Goal: Task Accomplishment & Management: Use online tool/utility

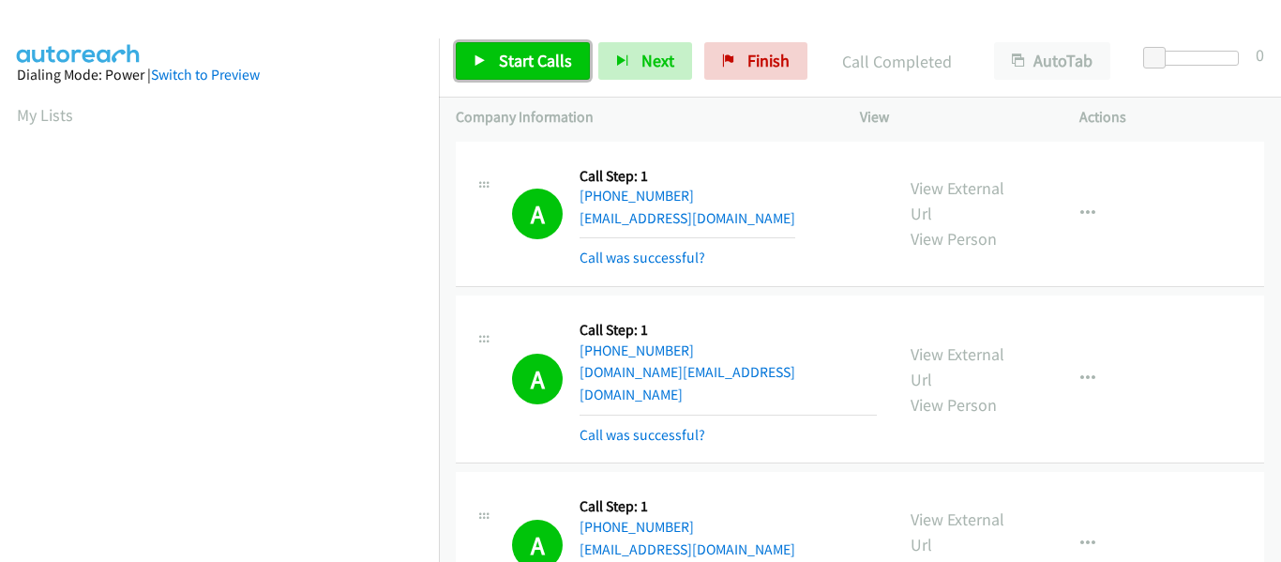
drag, startPoint x: 0, startPoint y: 0, endPoint x: 781, endPoint y: 142, distance: 794.1
click at [485, 62] on icon at bounding box center [480, 61] width 13 height 13
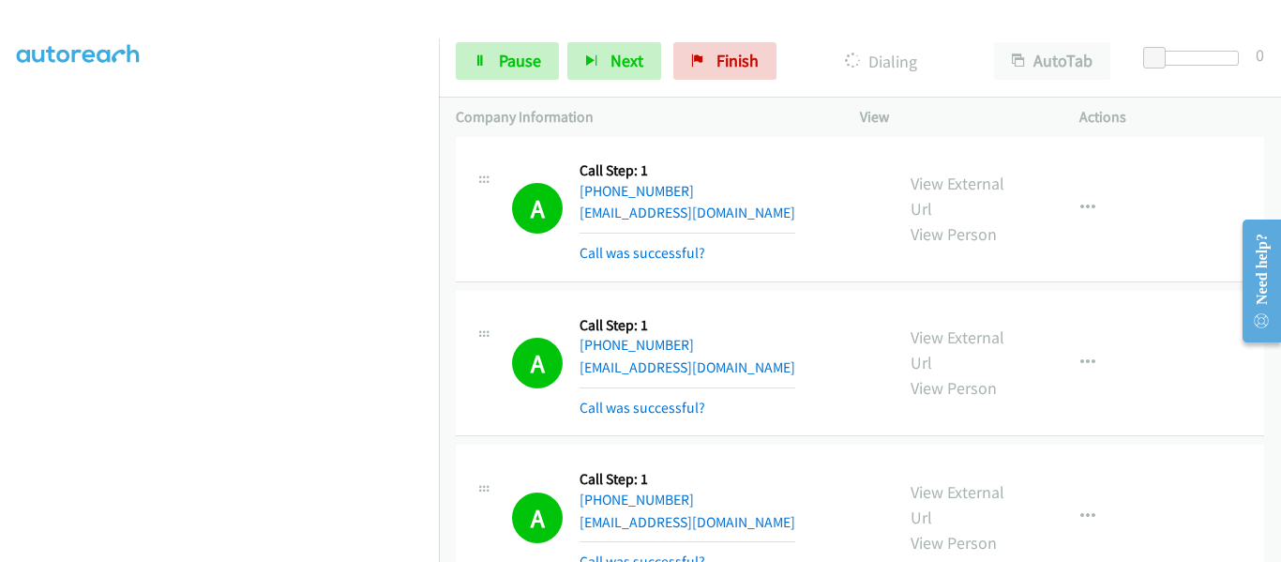
scroll to position [30187, 0]
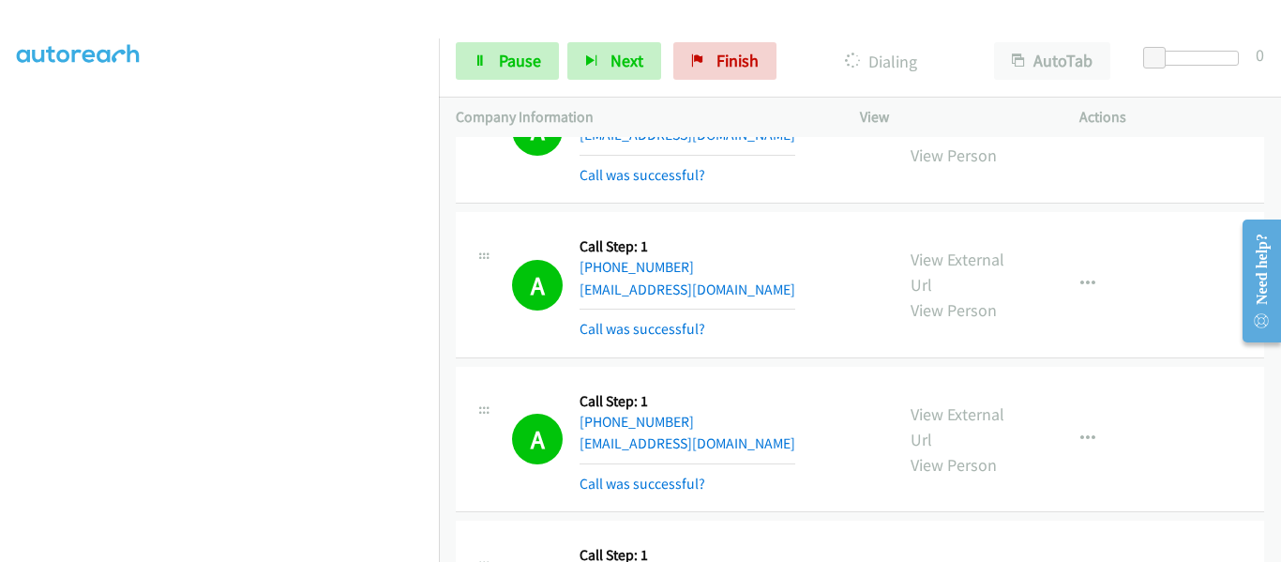
scroll to position [30410, 0]
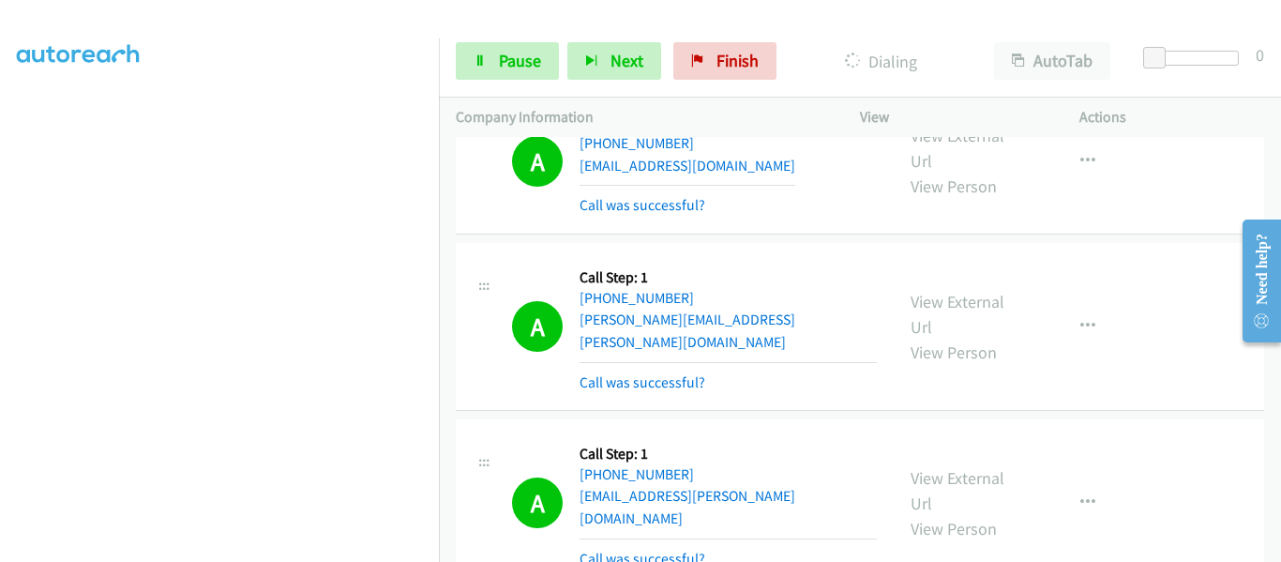
scroll to position [30762, 0]
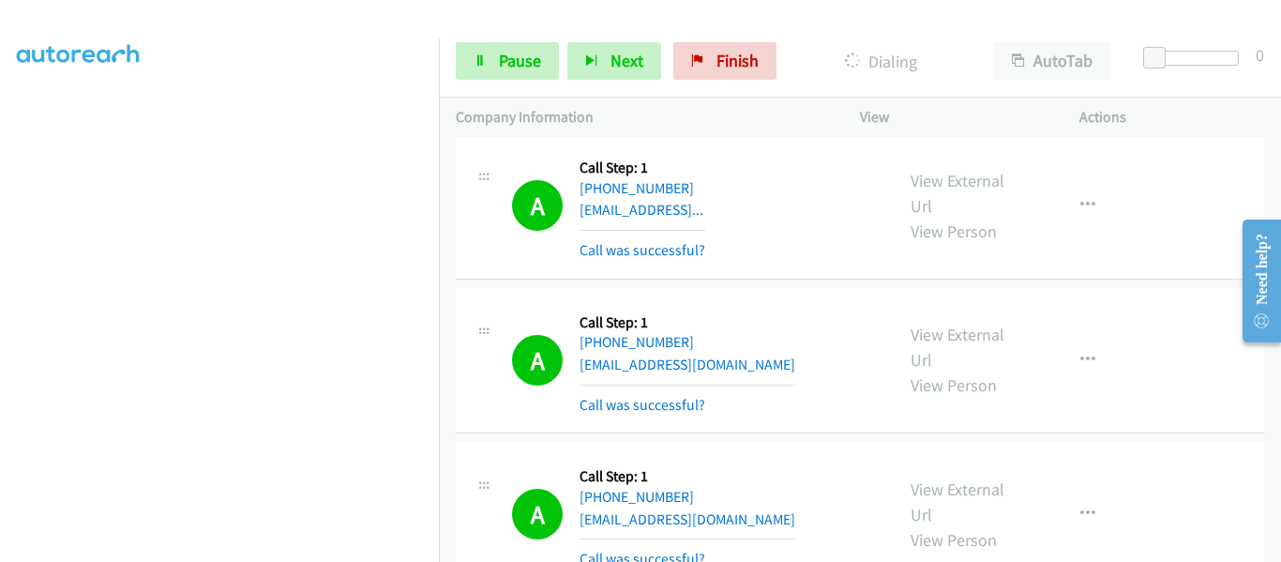
scroll to position [17524, 0]
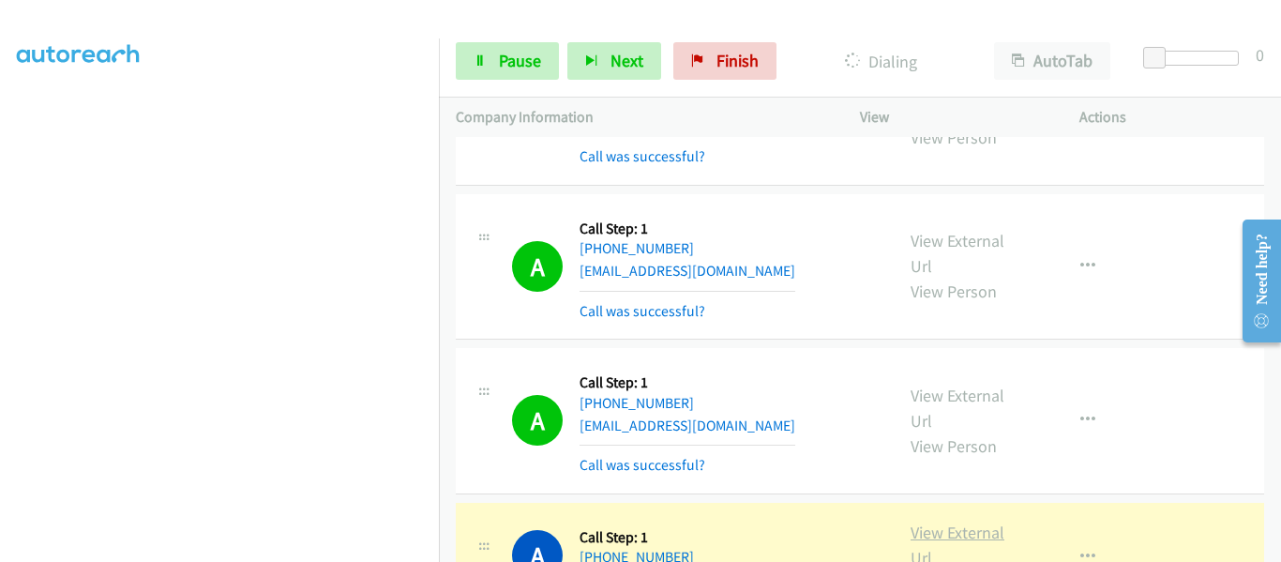
click at [931, 522] on link "View External Url" at bounding box center [958, 545] width 94 height 47
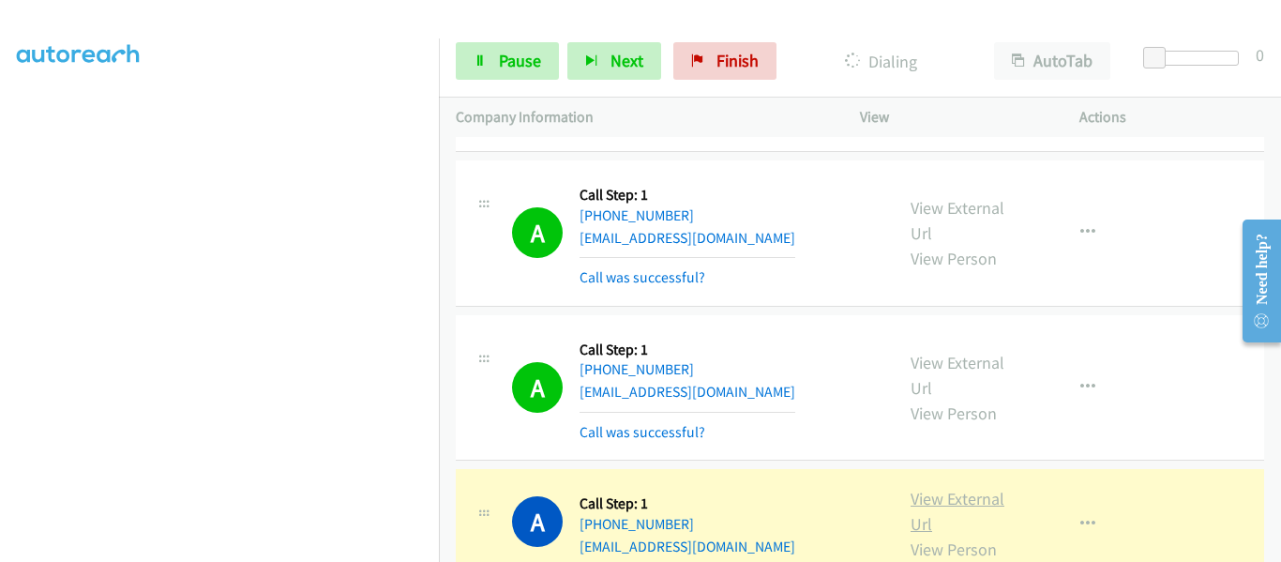
click at [968, 488] on link "View External Url" at bounding box center [958, 511] width 94 height 47
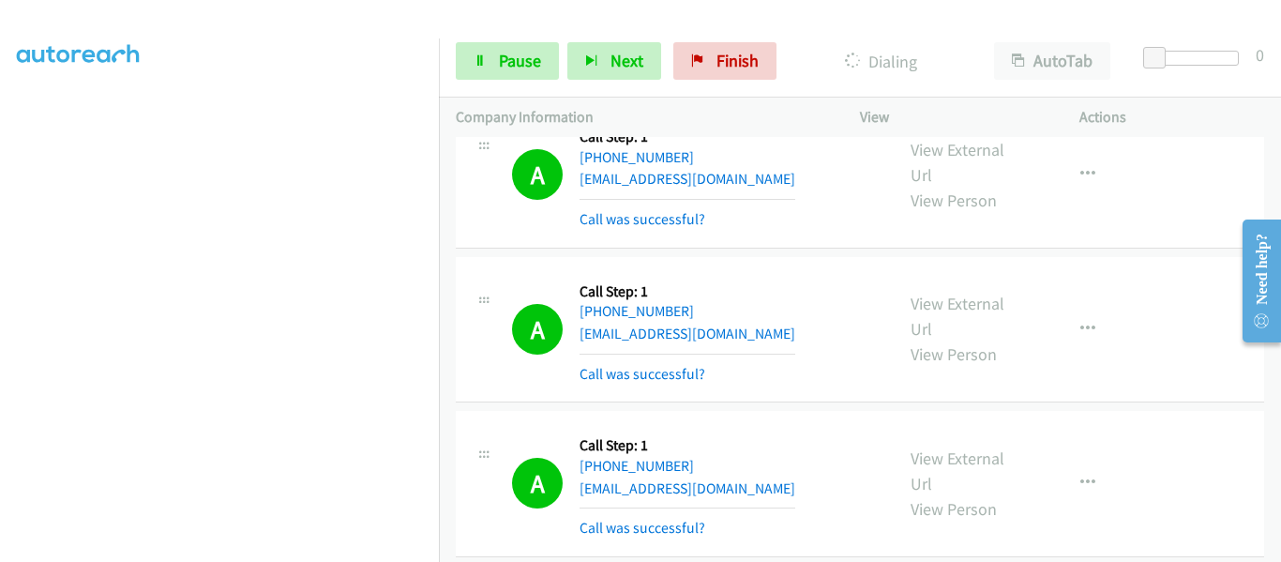
scroll to position [20901, 0]
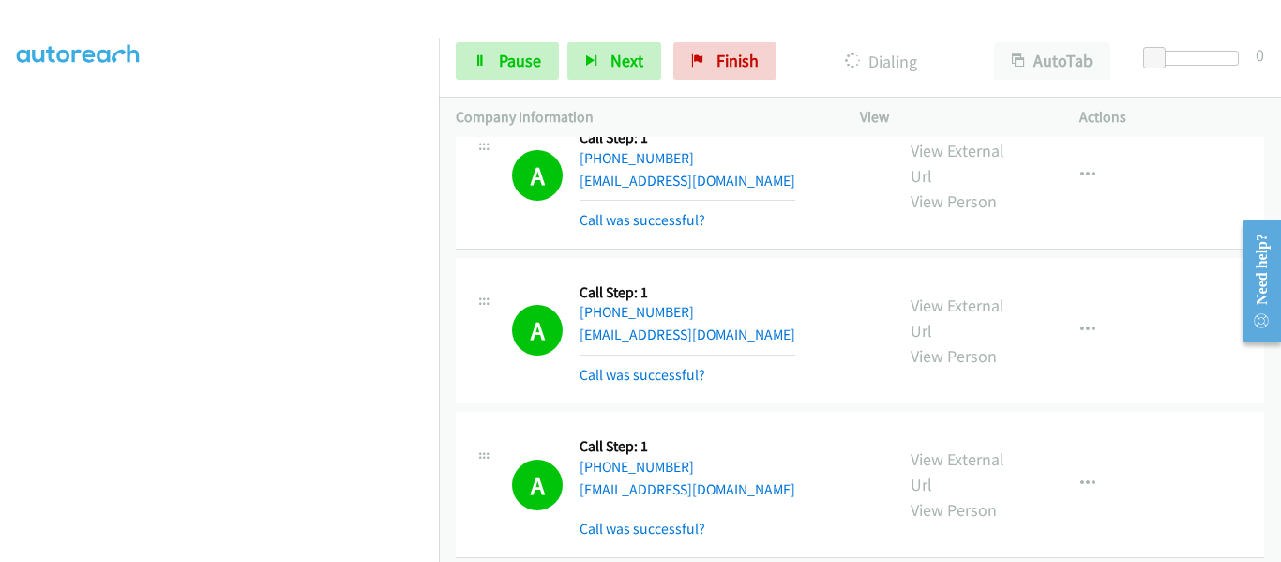
scroll to position [28405, 0]
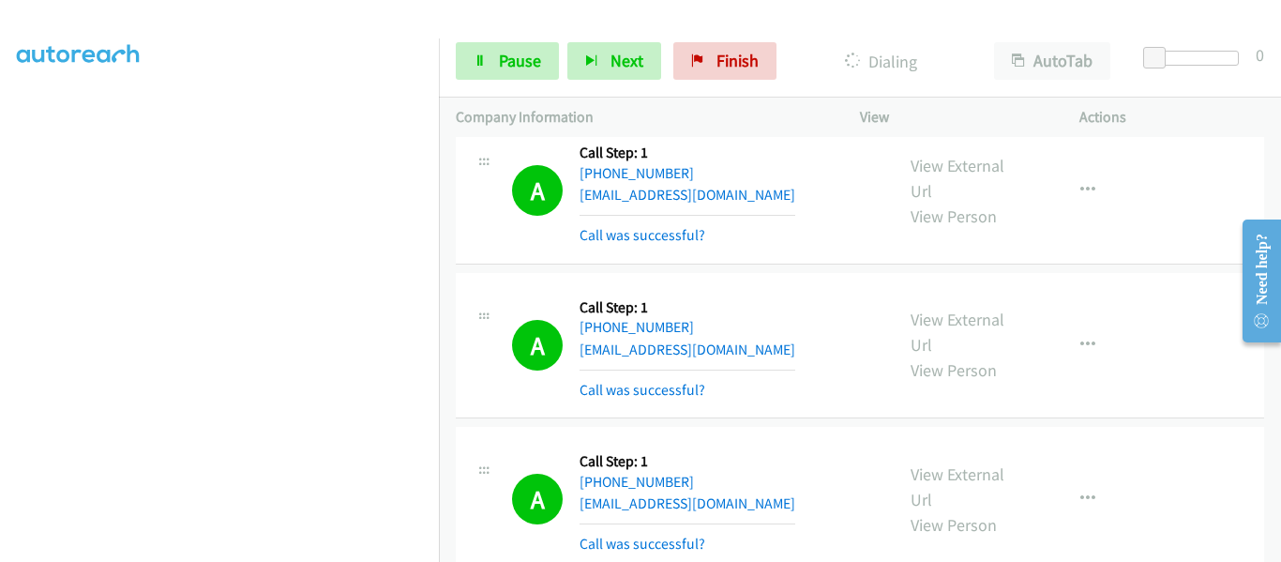
scroll to position [13, 0]
click at [780, 116] on div at bounding box center [640, 281] width 1281 height 562
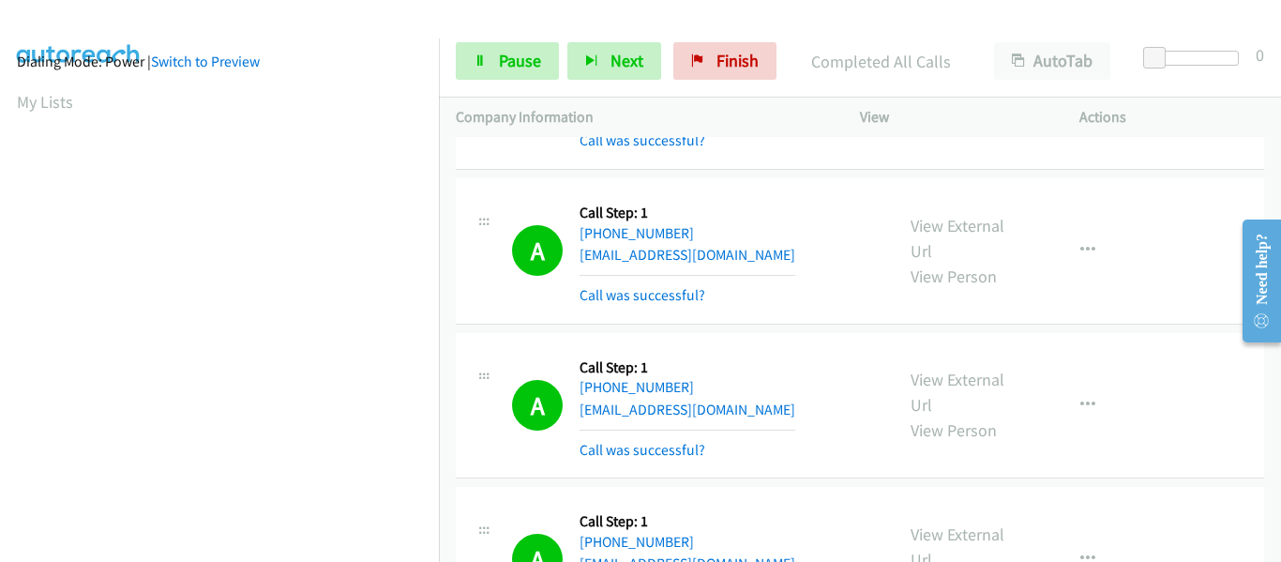
scroll to position [491, 0]
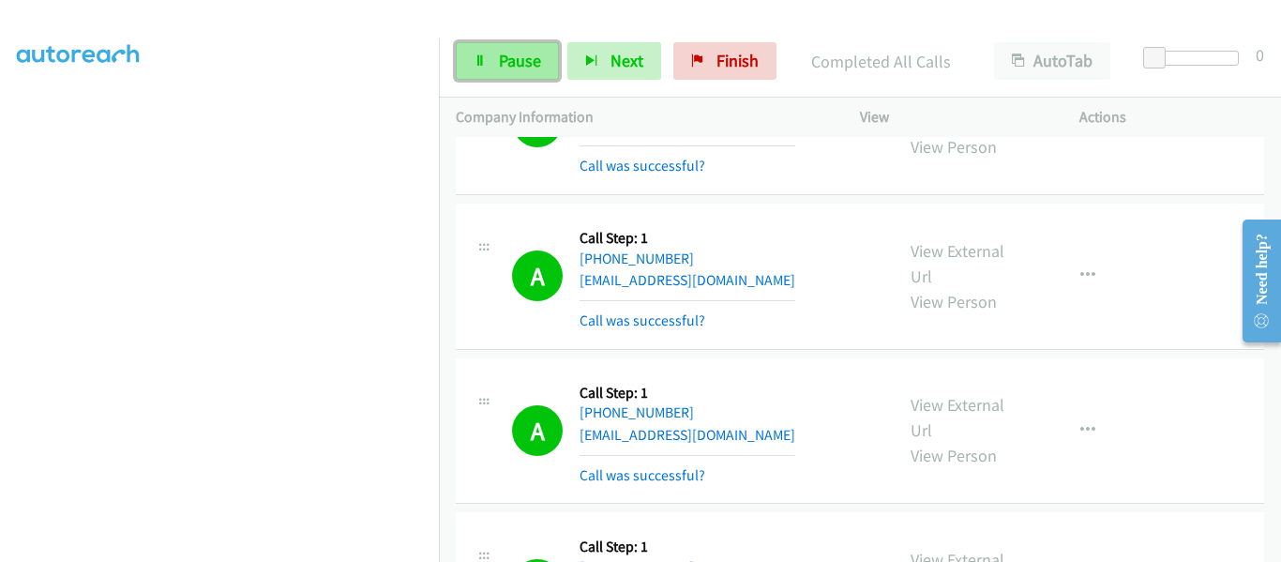
click at [515, 61] on span "Pause" at bounding box center [520, 61] width 42 height 22
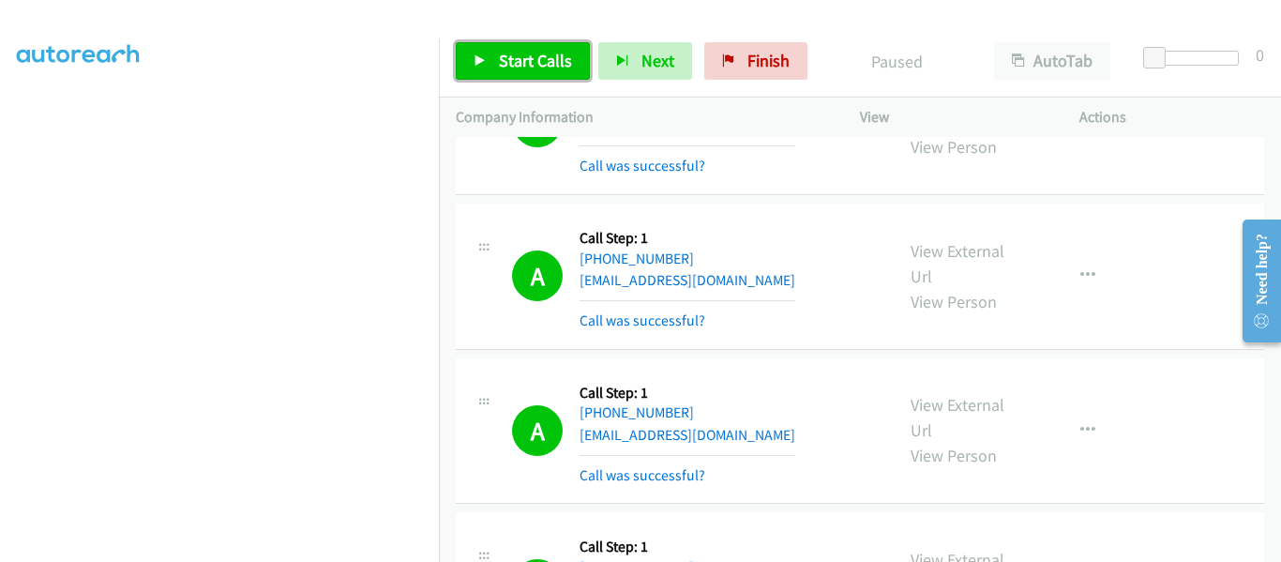
click at [481, 60] on icon at bounding box center [480, 61] width 13 height 13
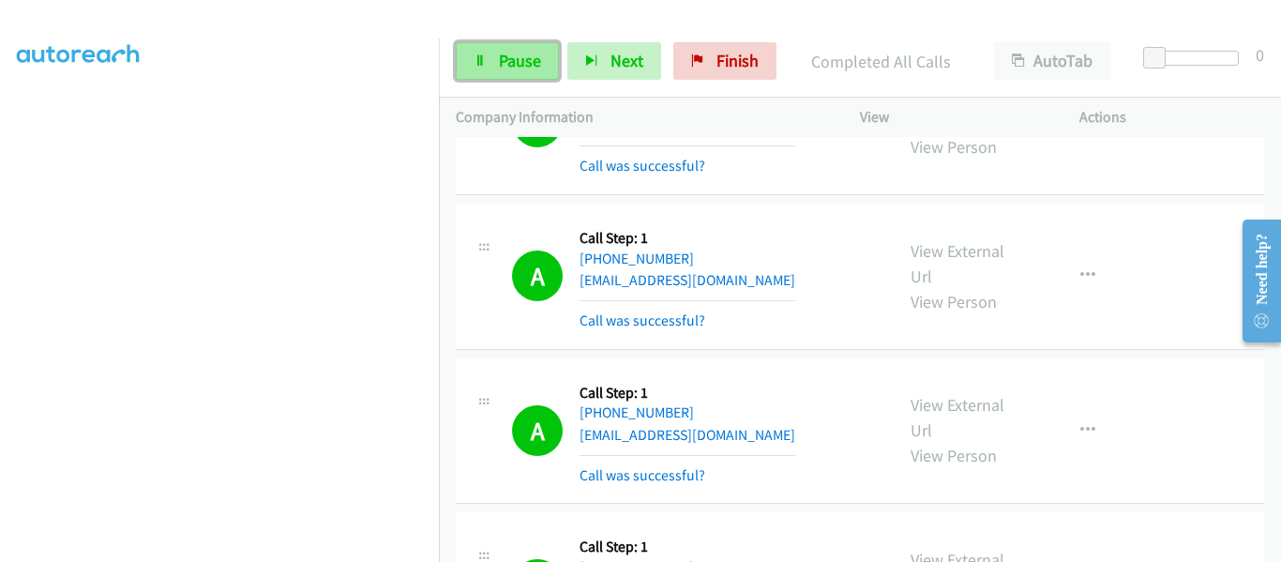
click at [497, 61] on link "Pause" at bounding box center [507, 61] width 103 height 38
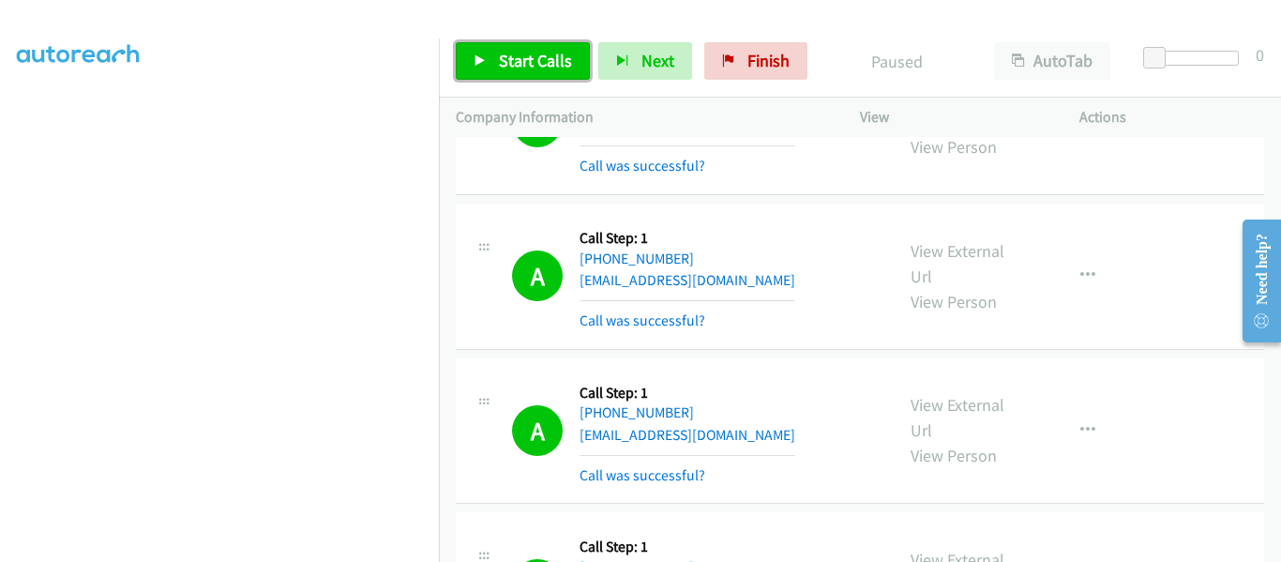
click at [482, 55] on icon at bounding box center [480, 61] width 13 height 13
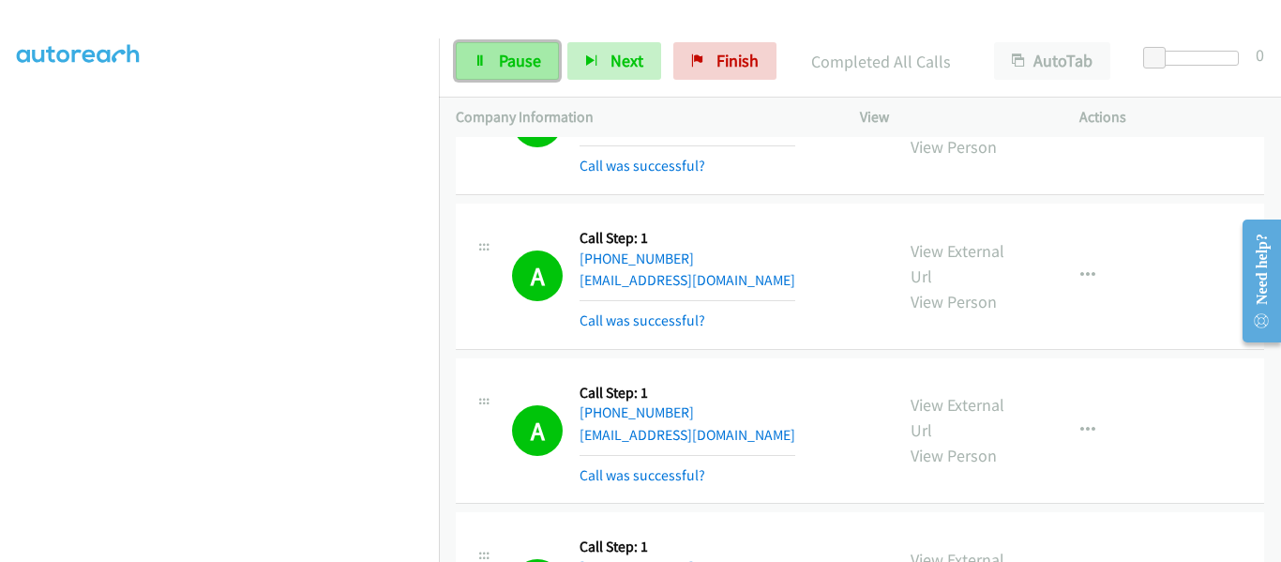
click at [479, 66] on icon at bounding box center [480, 61] width 13 height 13
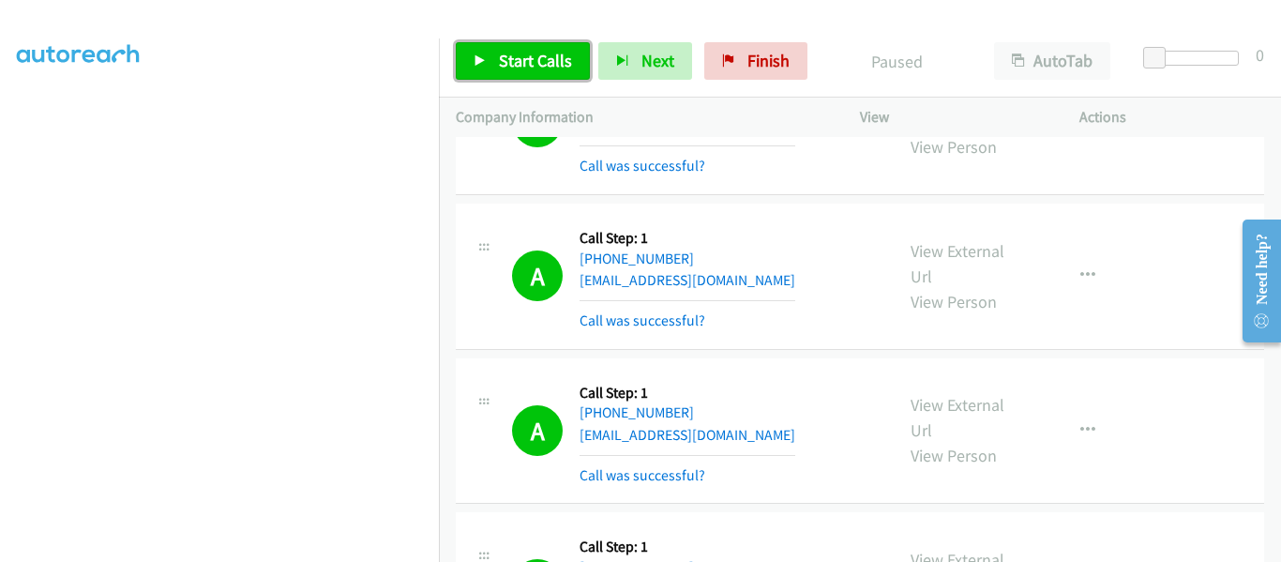
click at [471, 61] on link "Start Calls" at bounding box center [523, 61] width 134 height 38
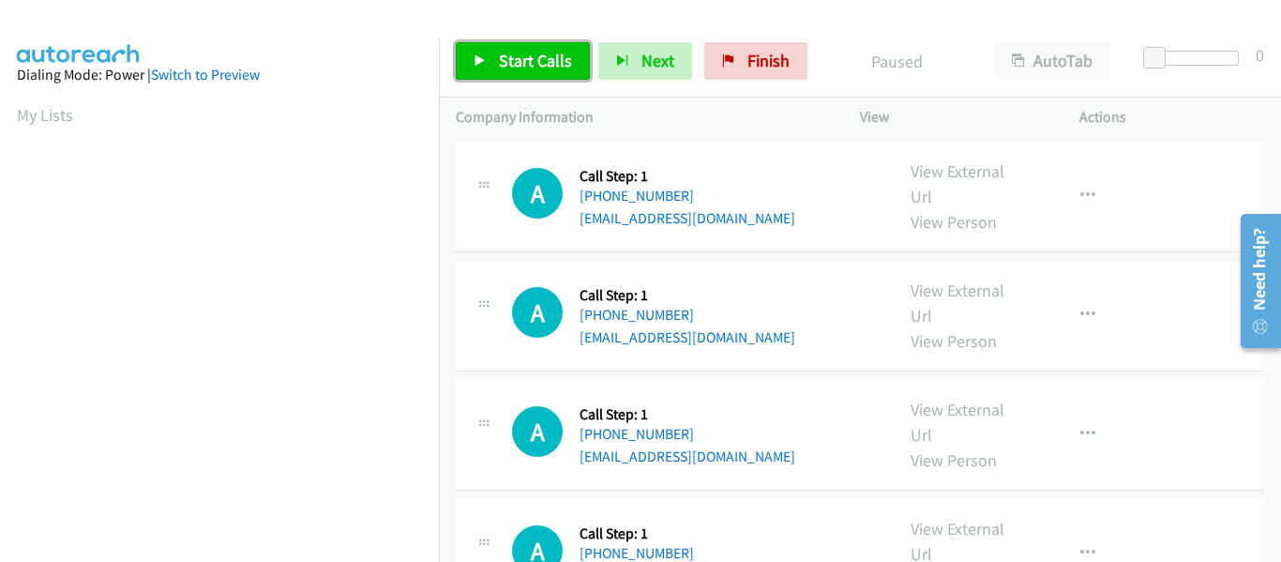
click at [473, 56] on link "Start Calls" at bounding box center [523, 61] width 134 height 38
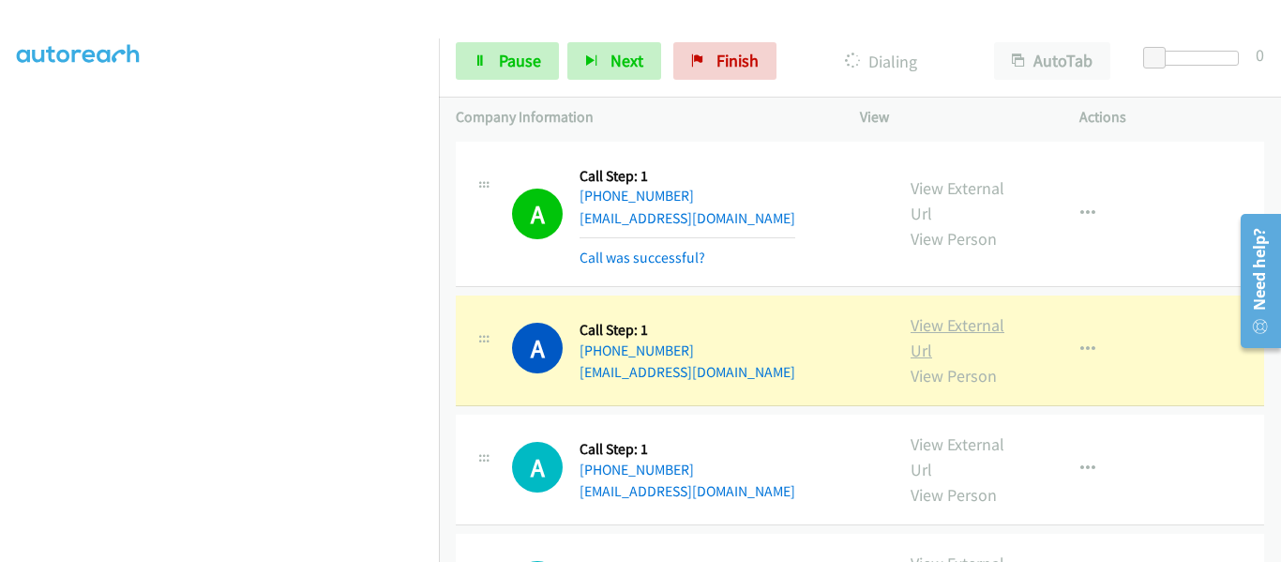
click at [976, 330] on link "View External Url" at bounding box center [958, 337] width 94 height 47
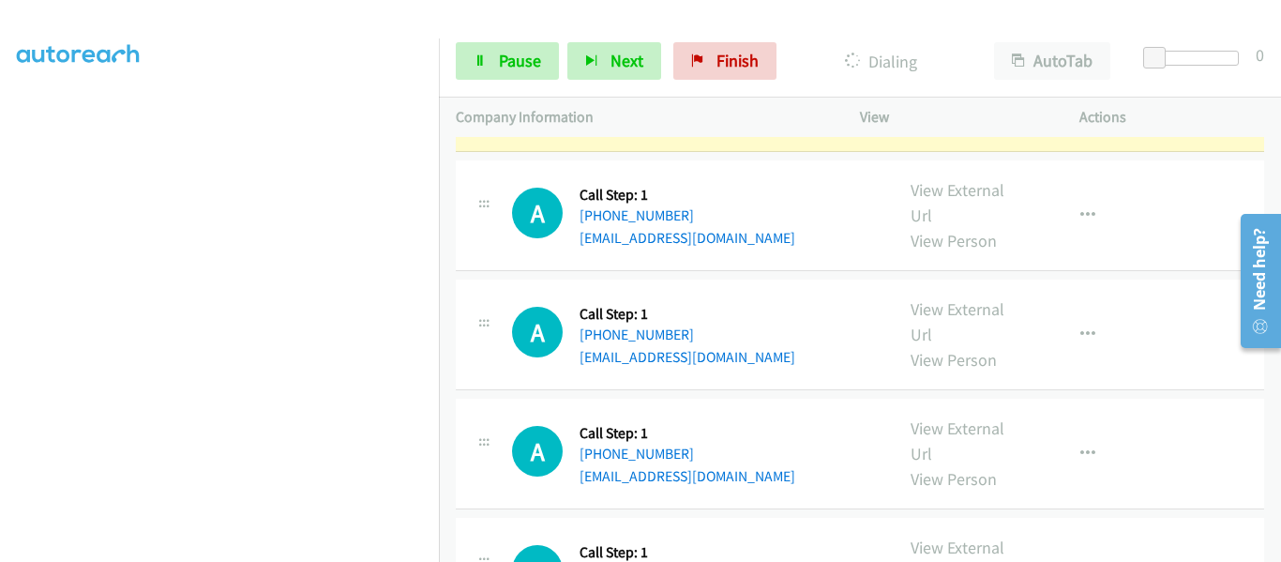
scroll to position [469, 0]
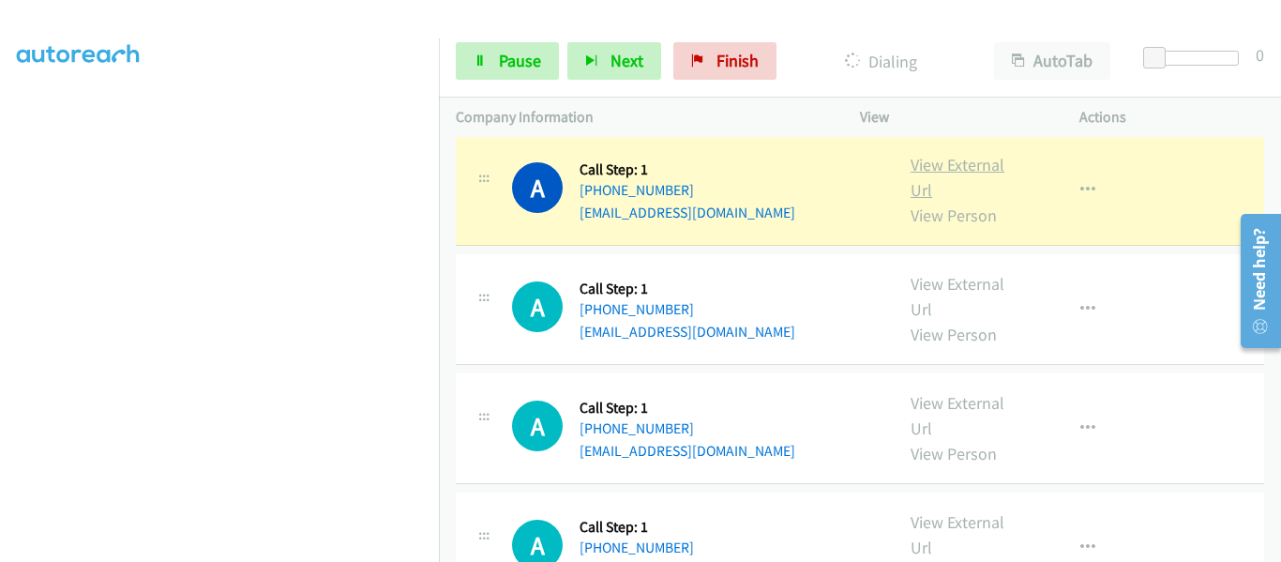
click at [927, 167] on link "View External Url" at bounding box center [958, 177] width 94 height 47
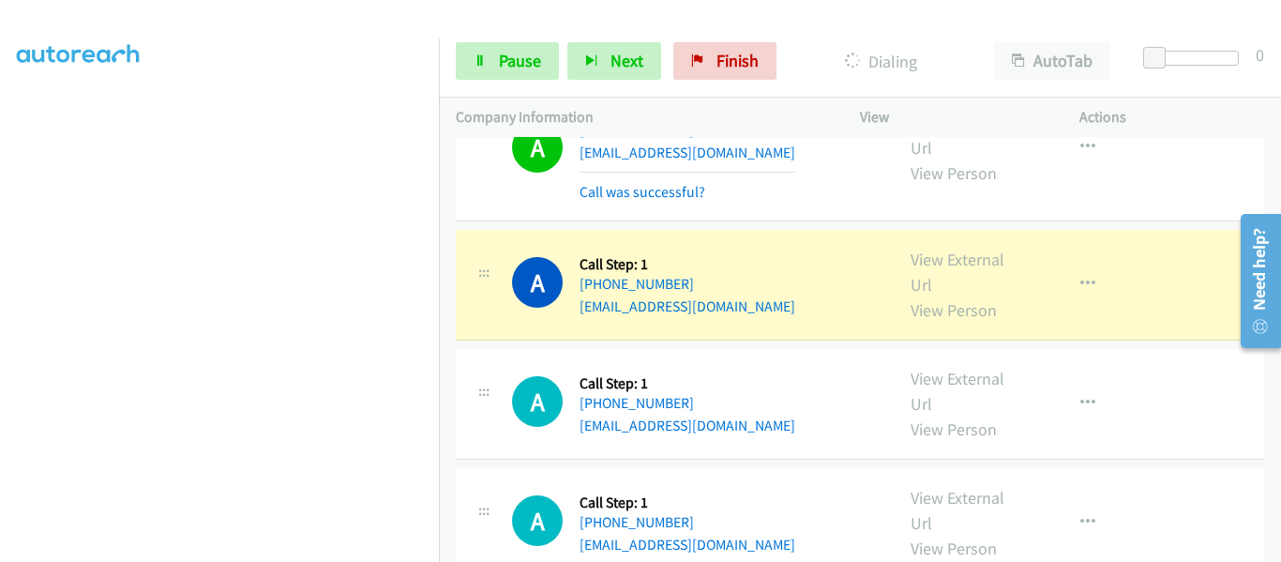
scroll to position [563, 0]
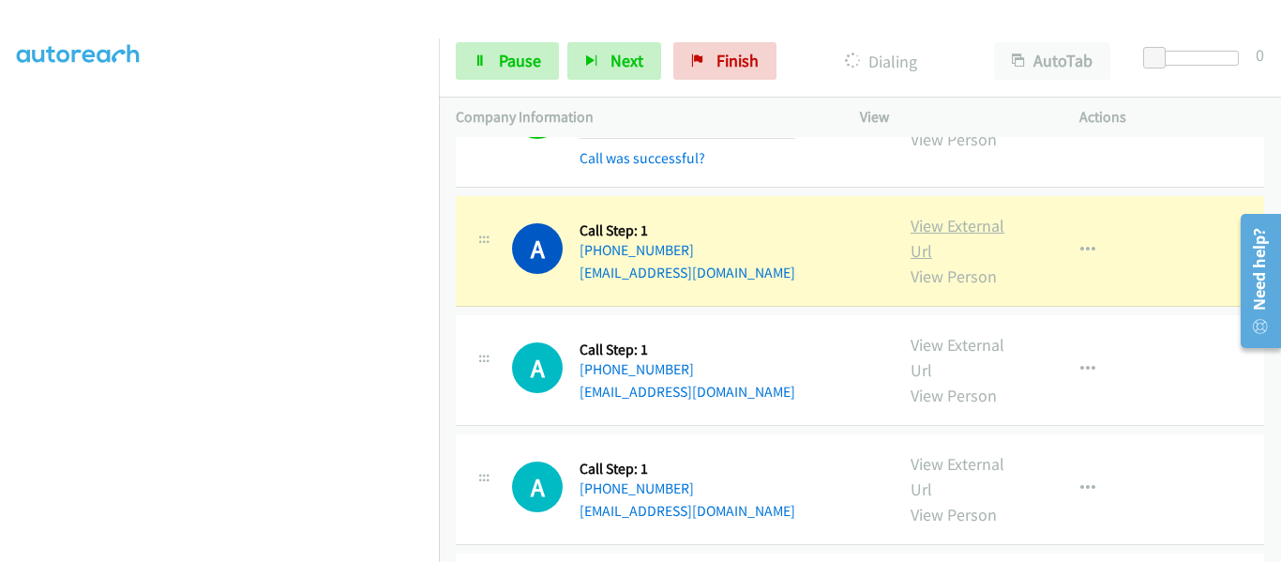
click at [951, 229] on link "View External Url" at bounding box center [958, 238] width 94 height 47
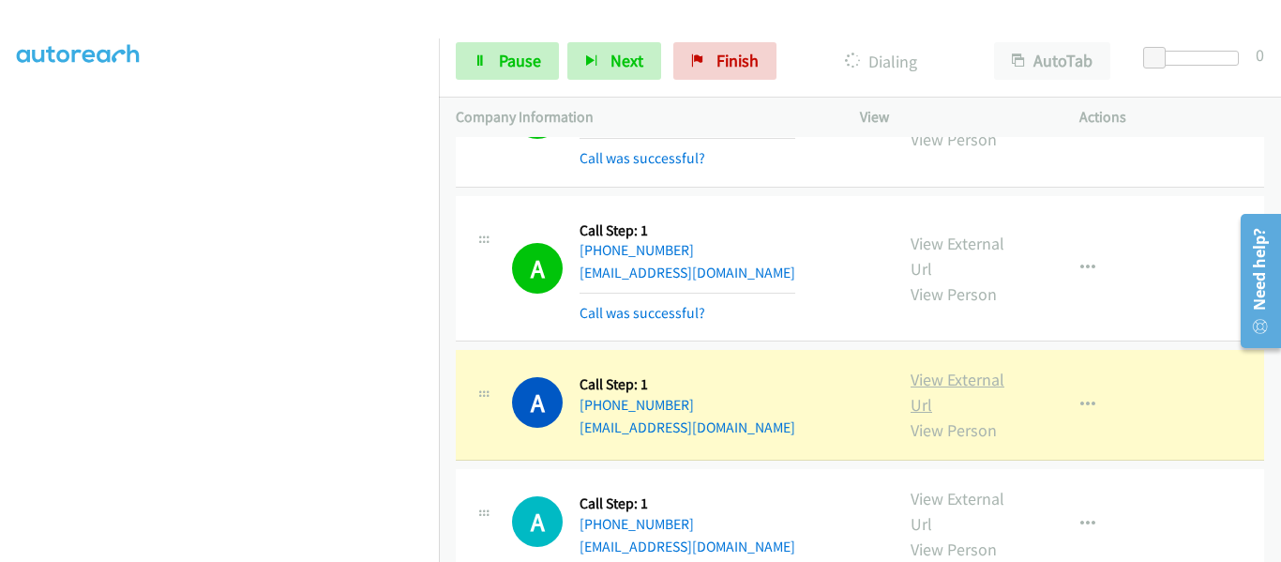
click at [981, 380] on link "View External Url" at bounding box center [958, 392] width 94 height 47
click at [1082, 403] on icon "button" at bounding box center [1088, 405] width 15 height 15
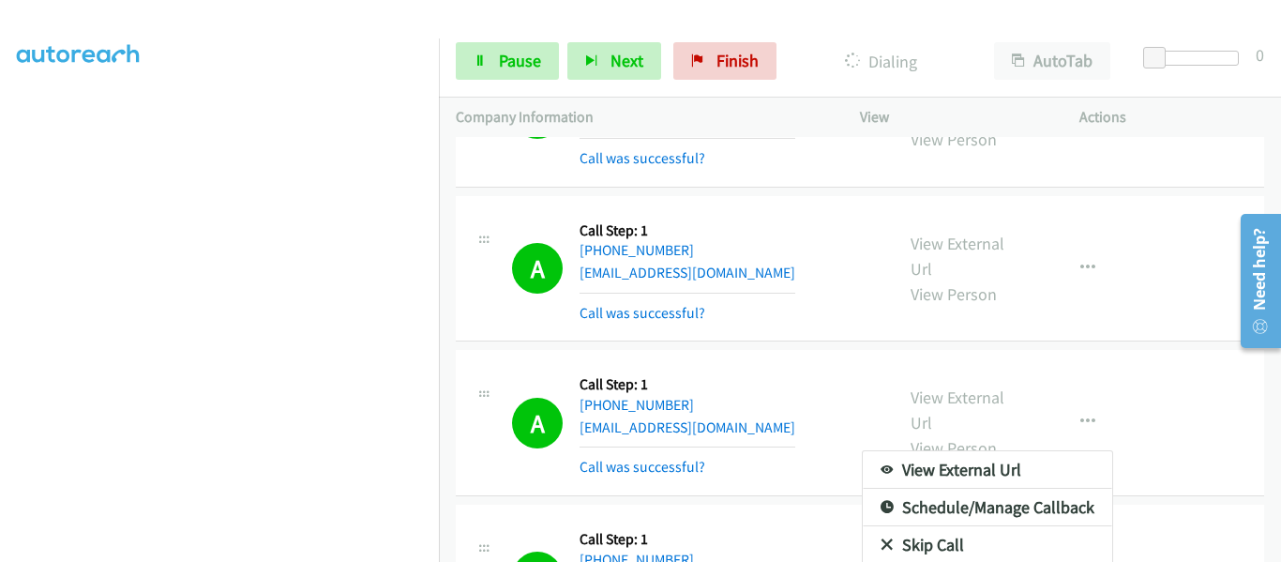
click at [501, 61] on div at bounding box center [640, 281] width 1281 height 562
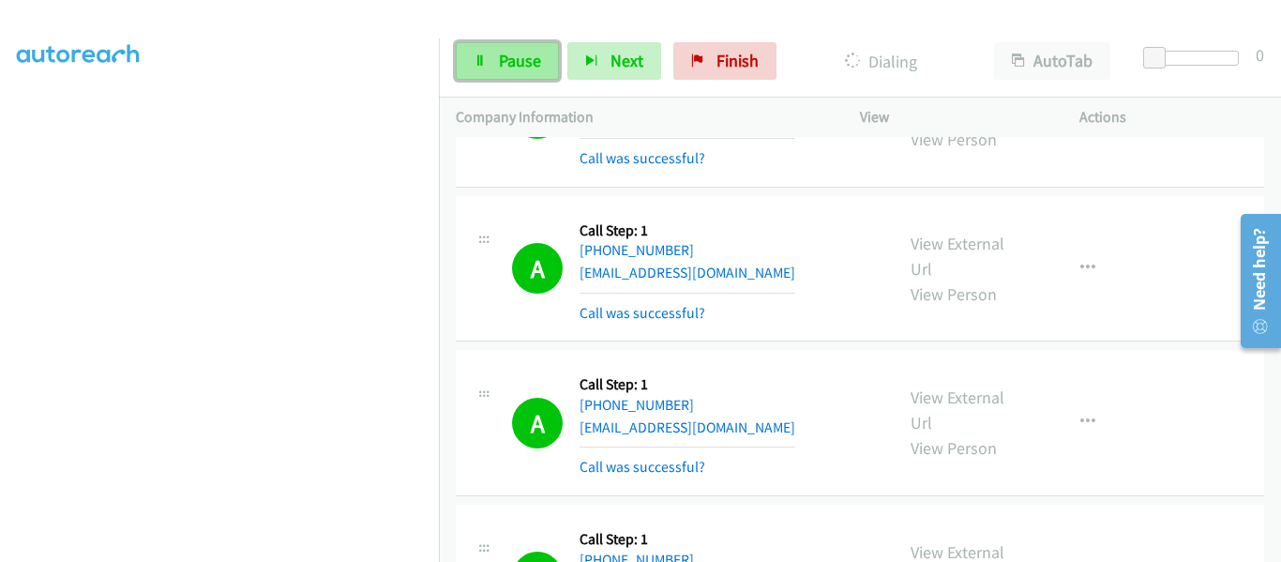
click at [480, 61] on icon at bounding box center [480, 61] width 13 height 13
